Goal: Task Accomplishment & Management: Manage account settings

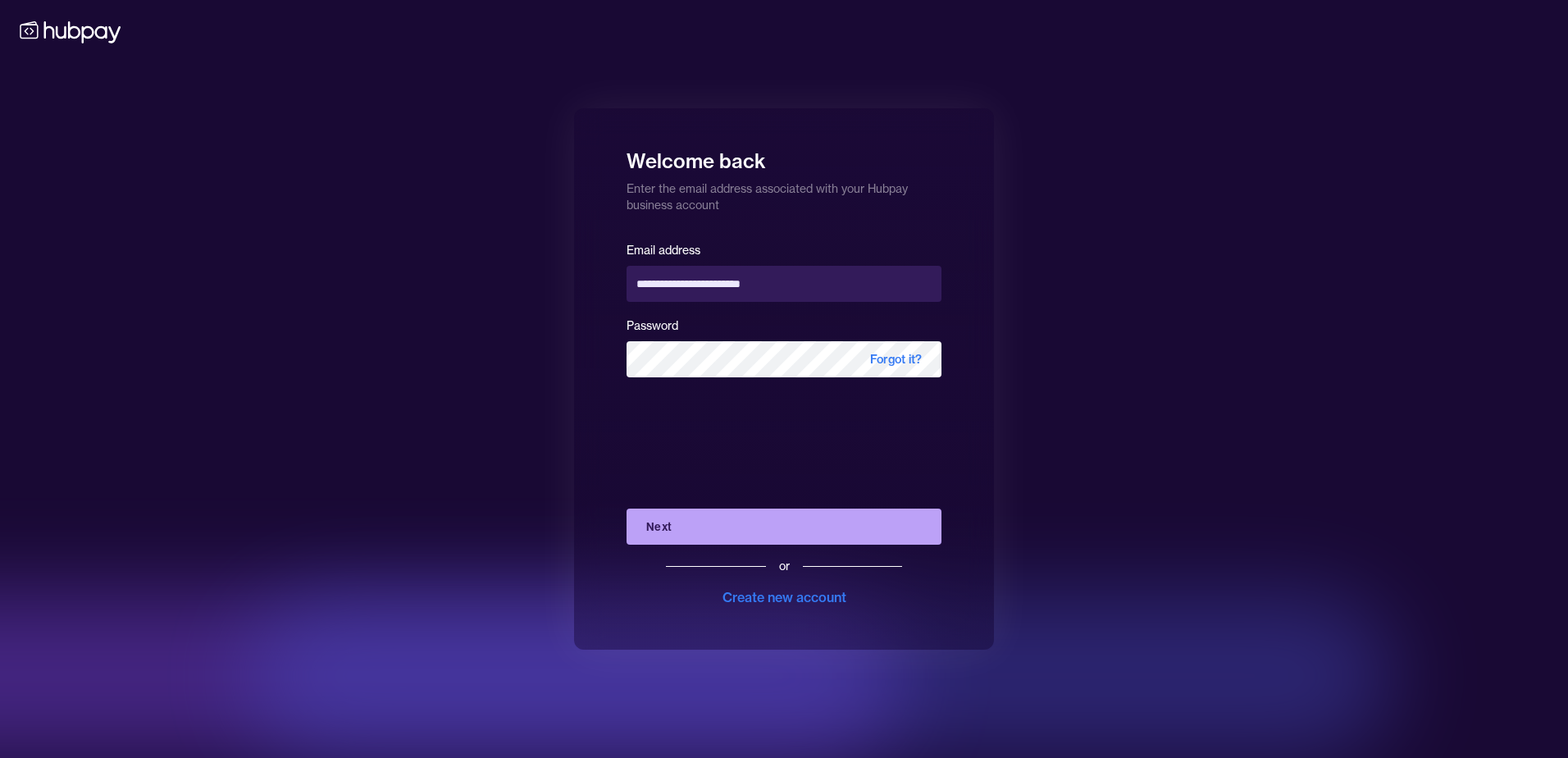
click at [718, 524] on button "Next" at bounding box center [784, 526] width 315 height 36
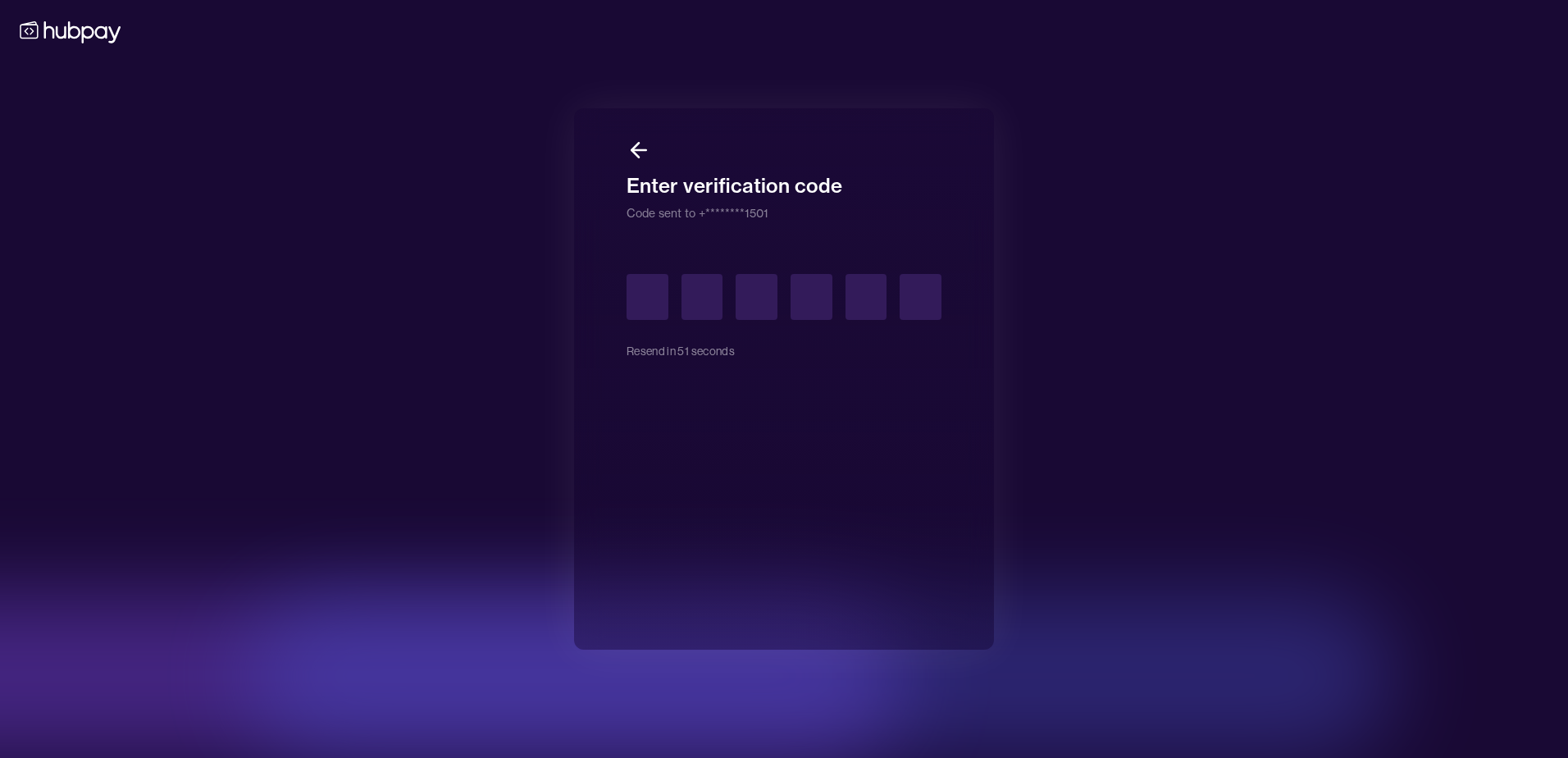
type input "*"
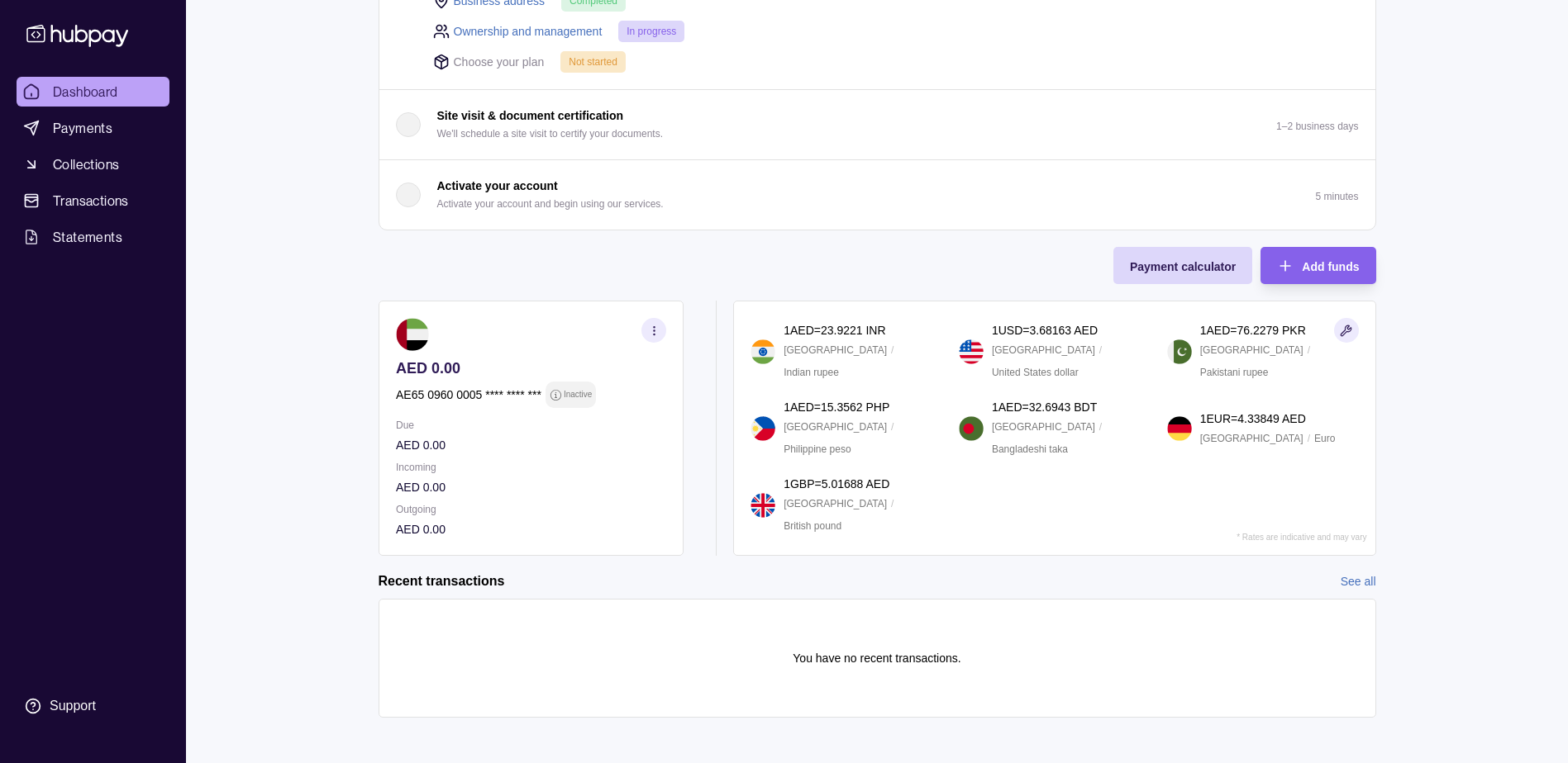
scroll to position [354, 0]
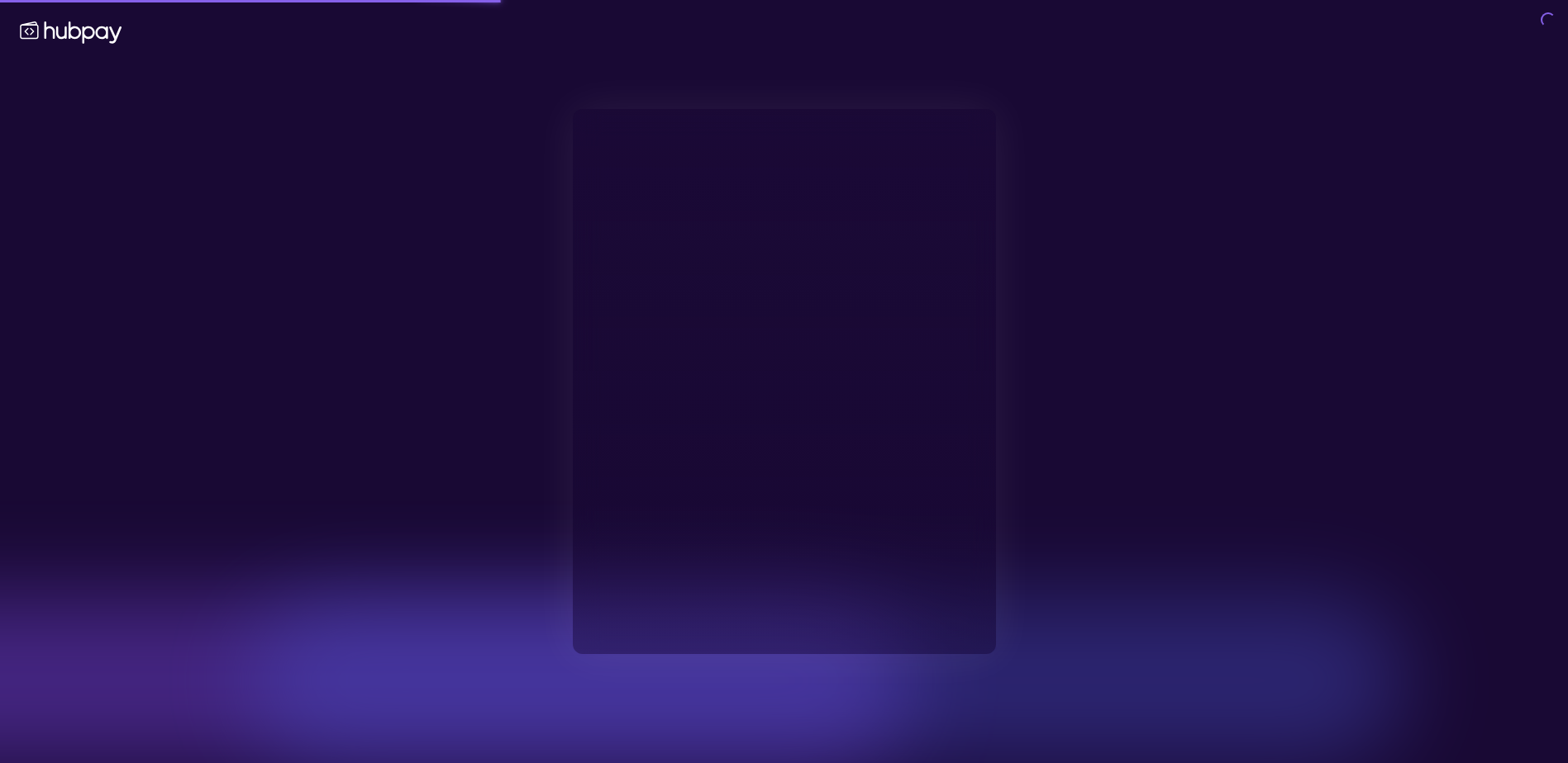
type input "**********"
